Goal: Task Accomplishment & Management: Use online tool/utility

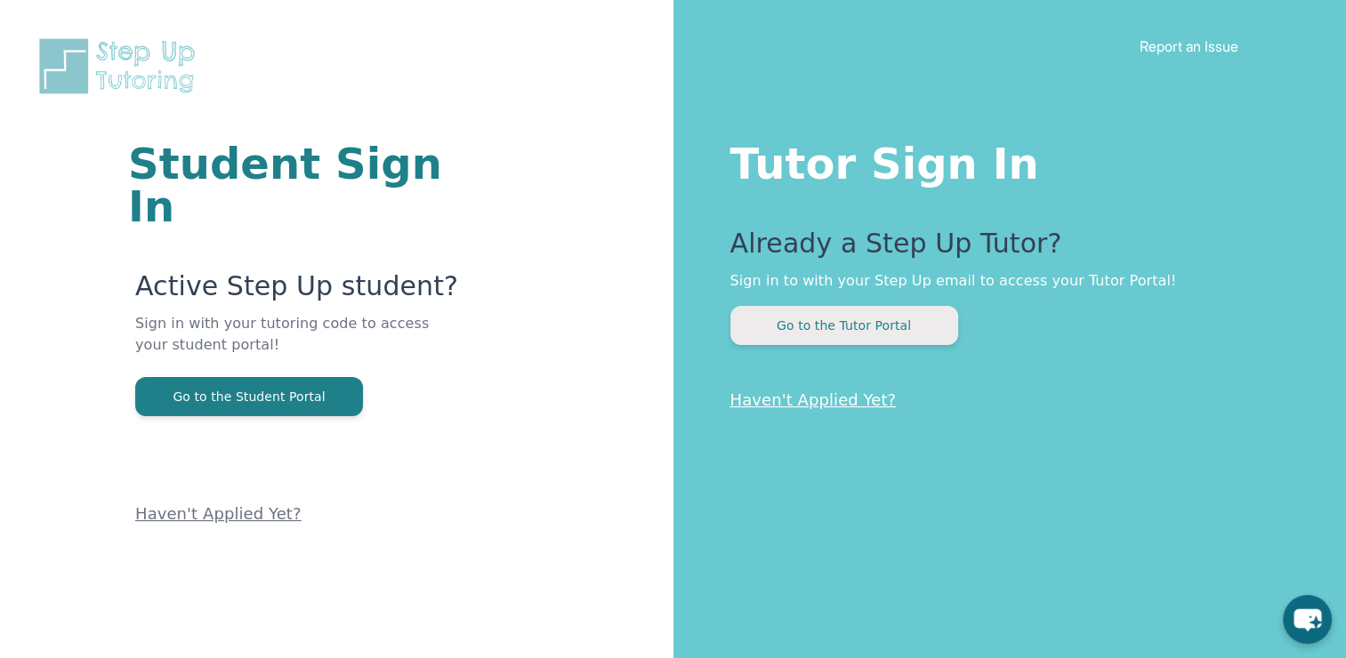
click at [886, 331] on button "Go to the Tutor Portal" at bounding box center [844, 325] width 228 height 39
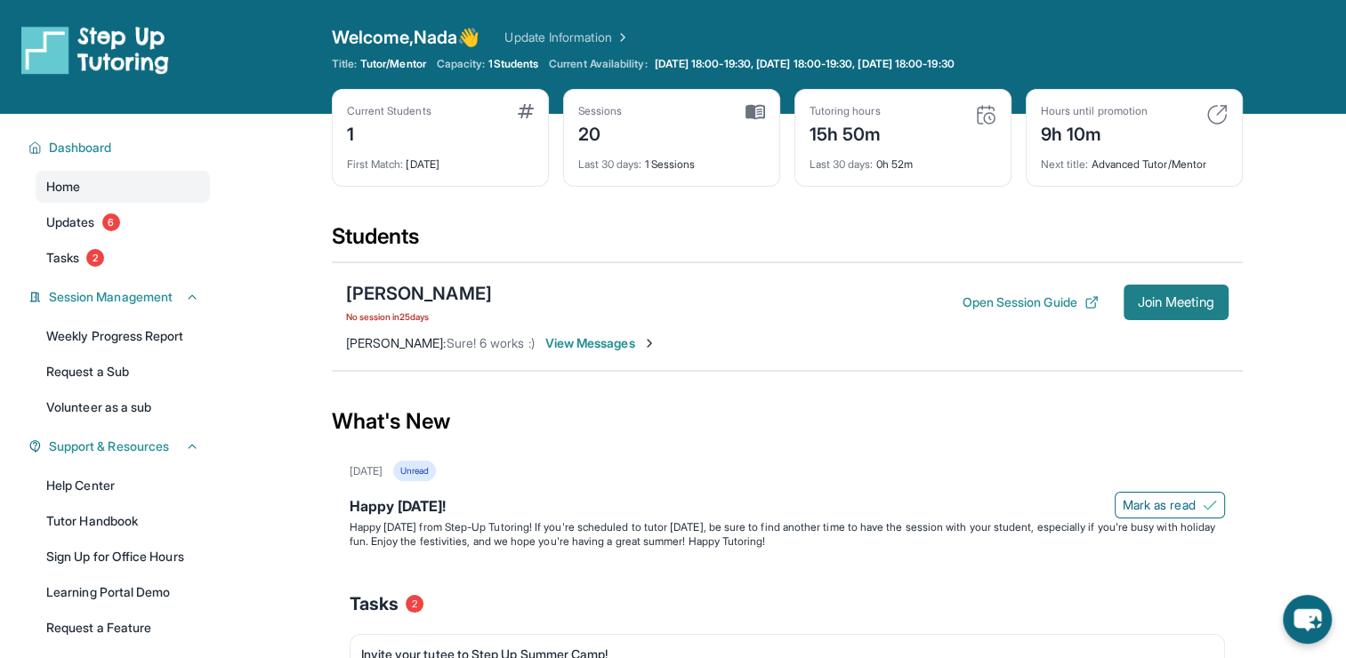
click at [1164, 297] on span "Join Meeting" at bounding box center [1176, 302] width 77 height 11
